Goal: Task Accomplishment & Management: Use online tool/utility

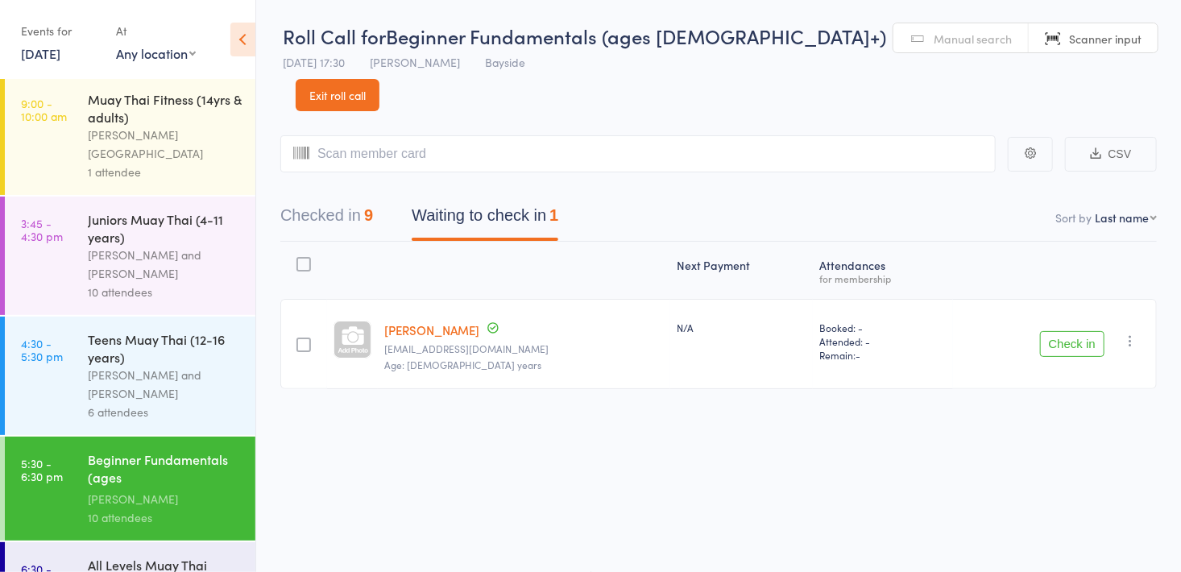
scroll to position [156, 0]
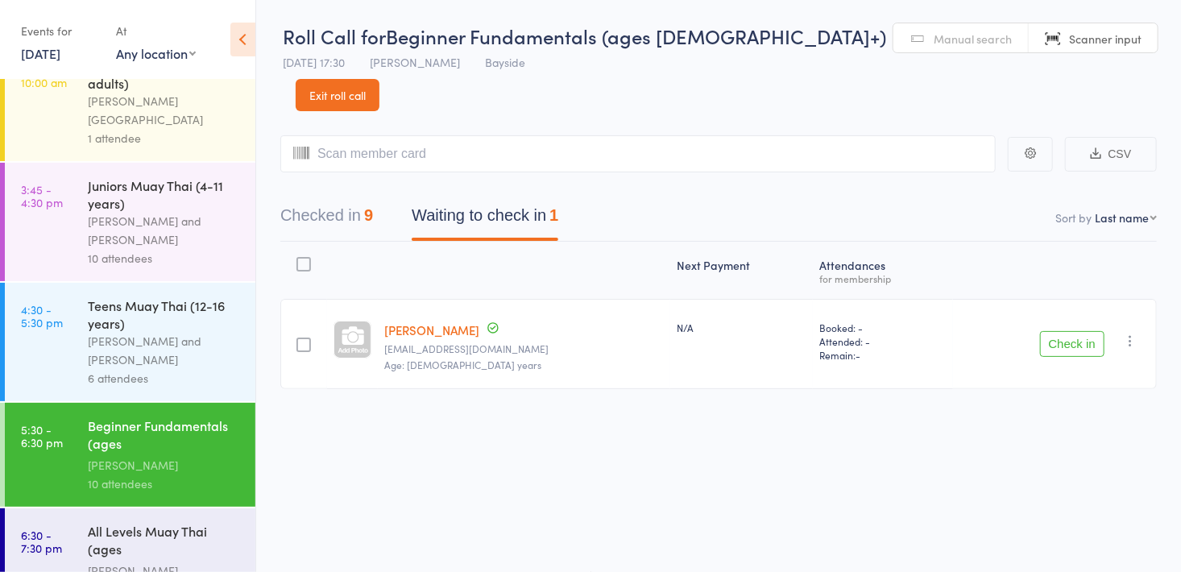
click at [353, 198] on button "Checked in 9" at bounding box center [326, 219] width 93 height 43
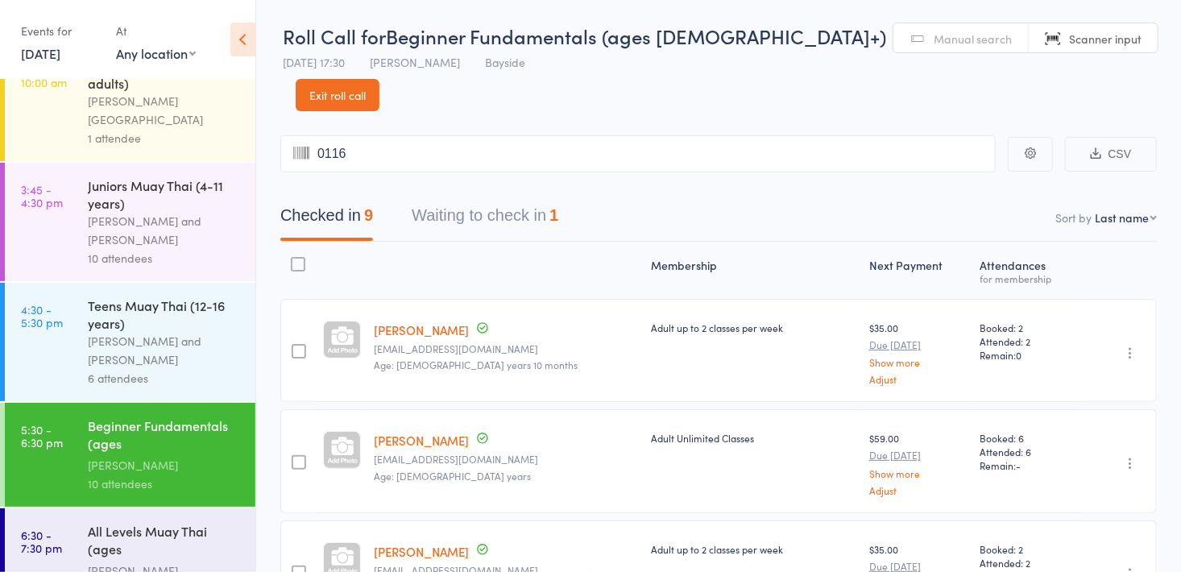
type input "0116"
type input "0151"
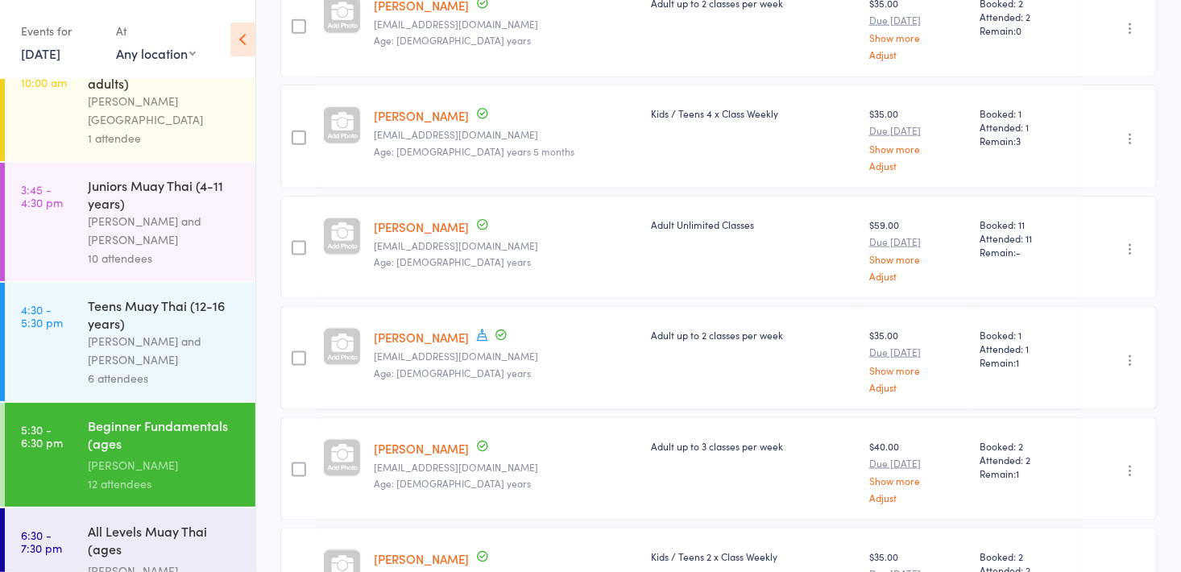
click at [183, 561] on div "[PERSON_NAME][GEOGRAPHIC_DATA]" at bounding box center [165, 579] width 154 height 37
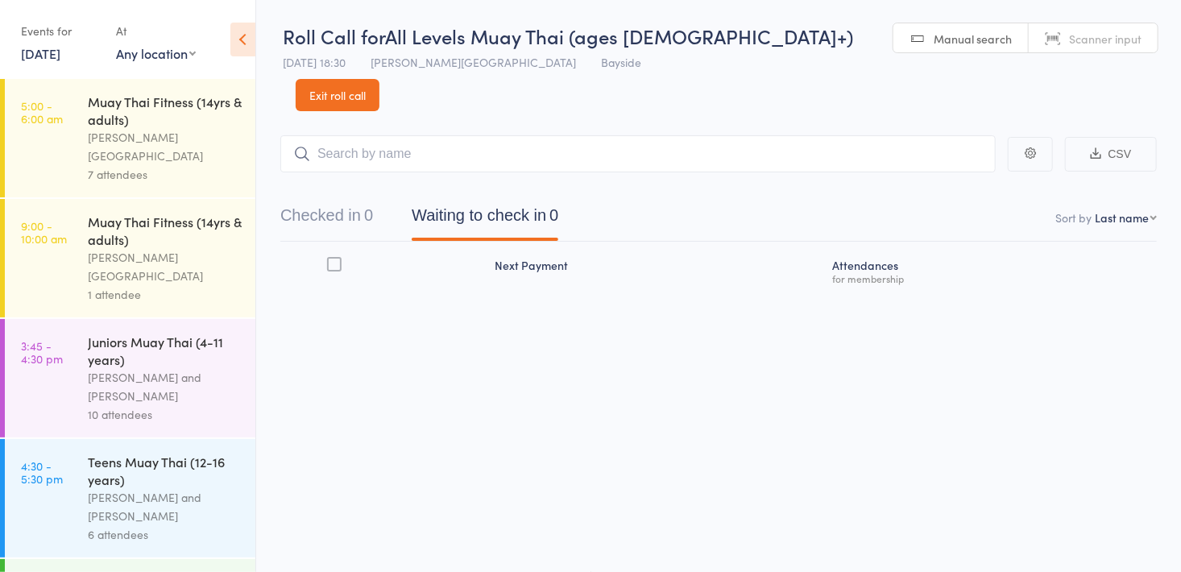
click at [934, 39] on span "Manual search" at bounding box center [973, 39] width 78 height 16
type input "0102"
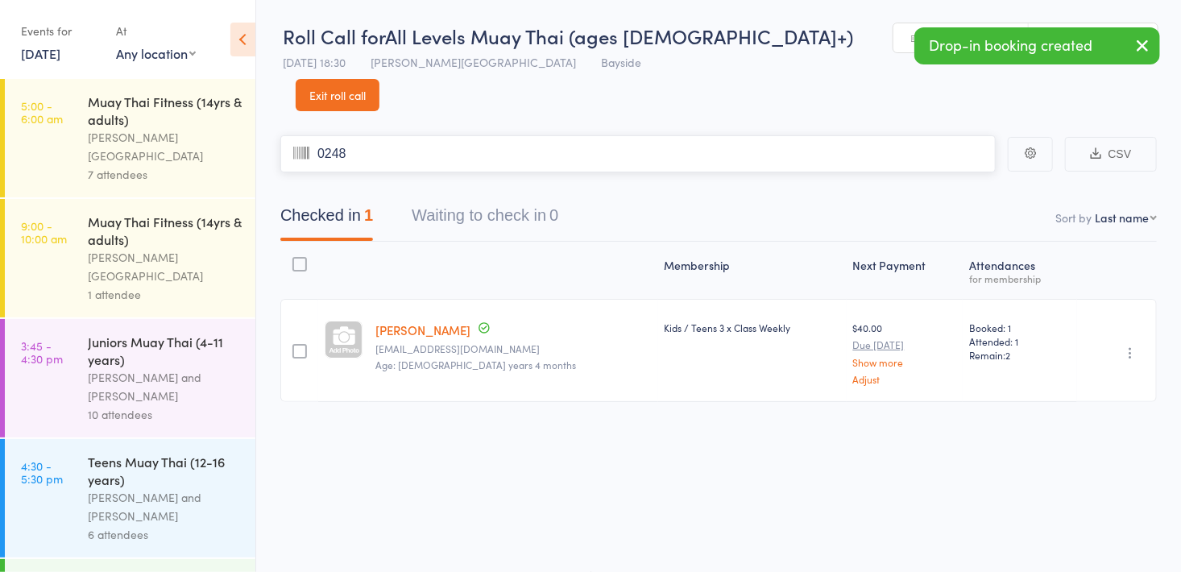
type input "0248"
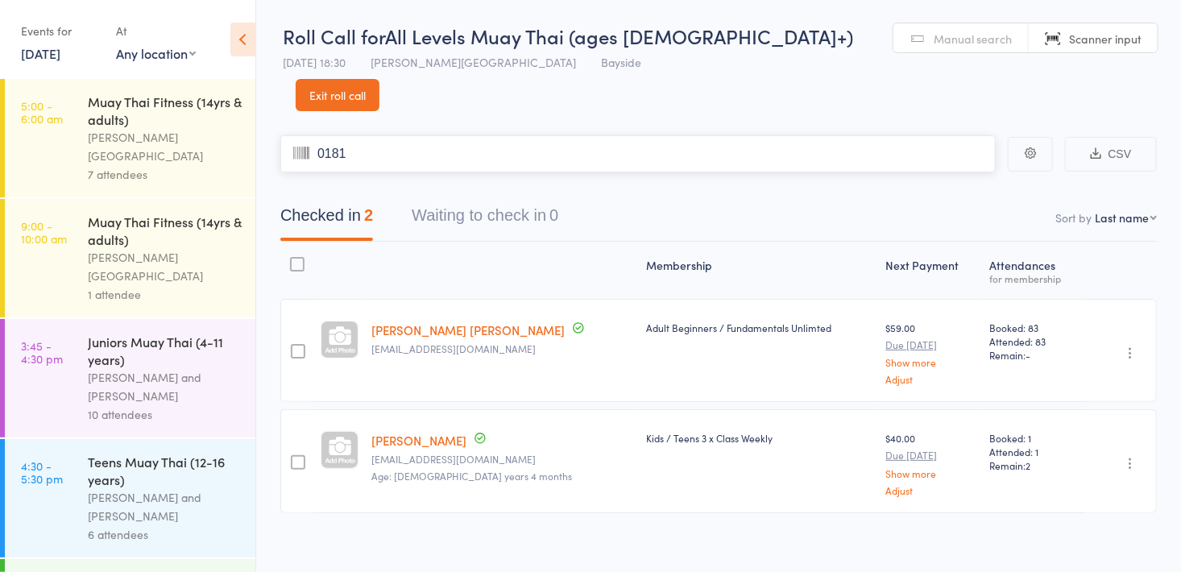
type input "0181"
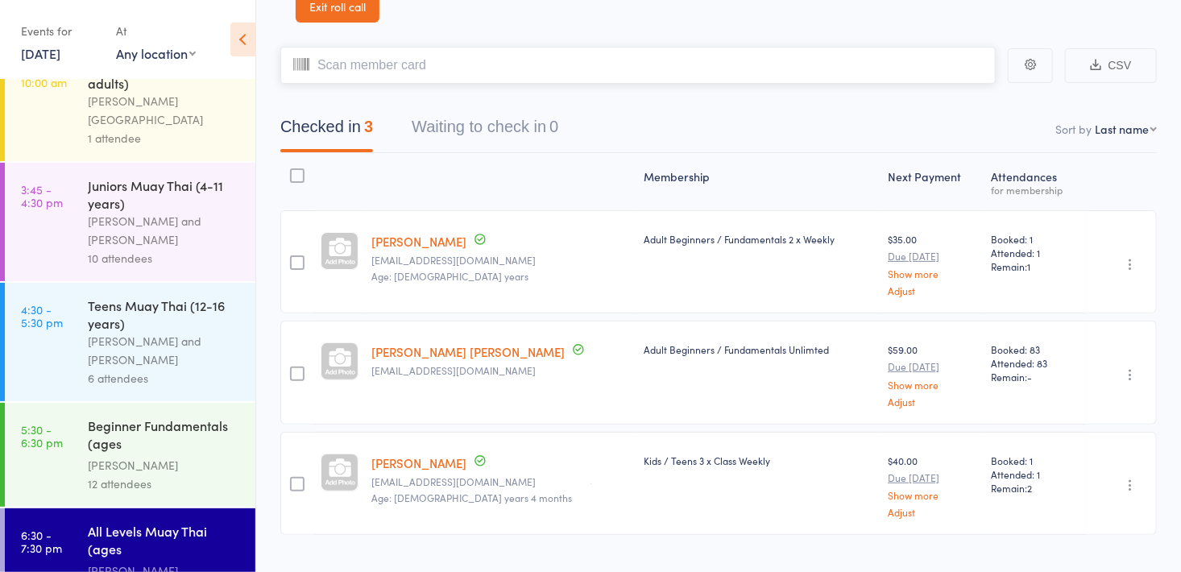
scroll to position [89, 0]
